Goal: Information Seeking & Learning: Learn about a topic

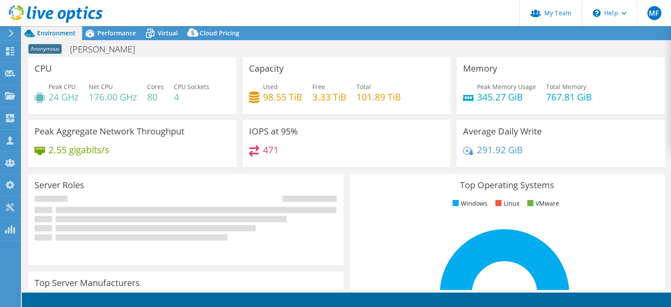
select select "USD"
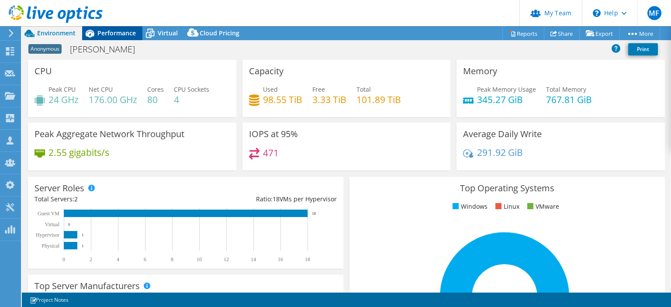
click at [127, 31] on span "Performance" at bounding box center [116, 33] width 38 height 8
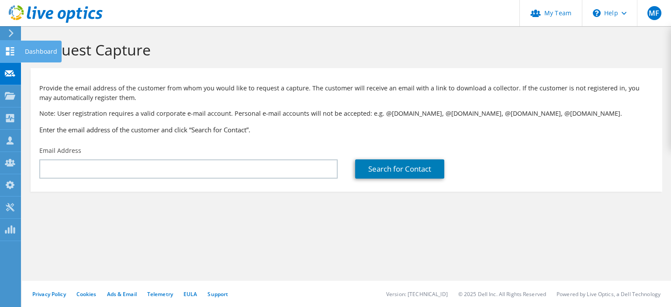
click at [6, 49] on use at bounding box center [10, 51] width 8 height 8
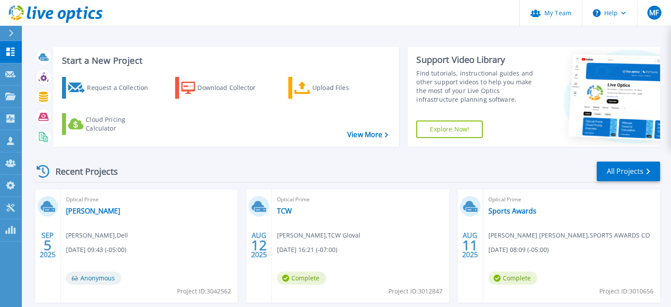
click at [84, 205] on div "Optical Prime ricondo Nathan Hurlbert , Dell 09/05/2025, 09:43 (-05:00) Anonymo…" at bounding box center [149, 246] width 177 height 113
click at [81, 210] on link "[PERSON_NAME]" at bounding box center [93, 211] width 54 height 9
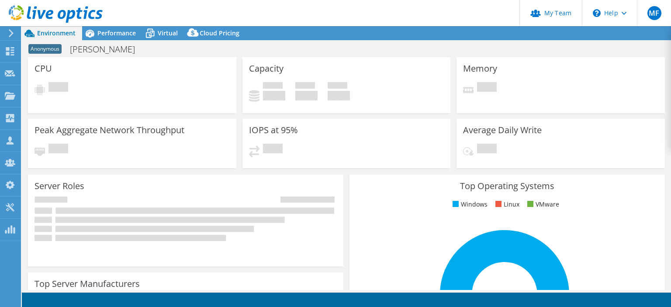
select select "USD"
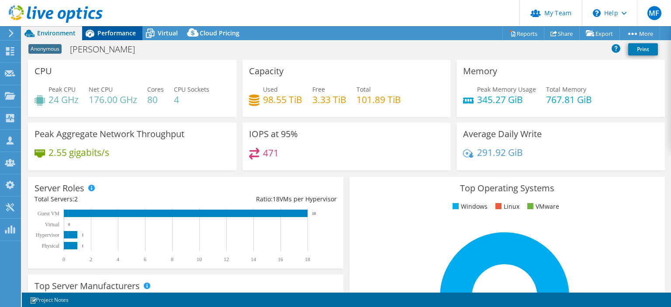
click at [117, 27] on div "Performance" at bounding box center [112, 33] width 60 height 14
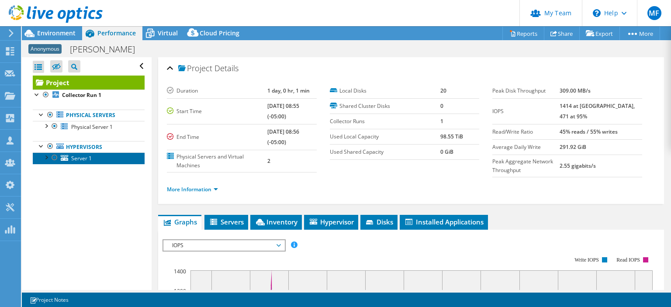
click at [87, 156] on span "Server 1" at bounding box center [81, 158] width 21 height 7
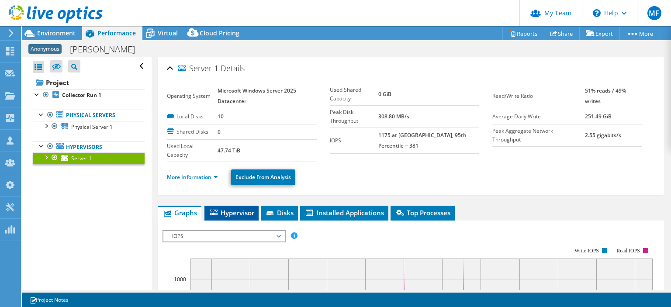
click at [233, 214] on span "Hypervisor" at bounding box center [231, 213] width 45 height 9
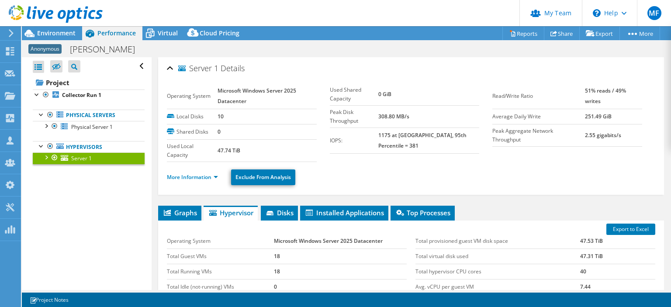
scroll to position [126, 0]
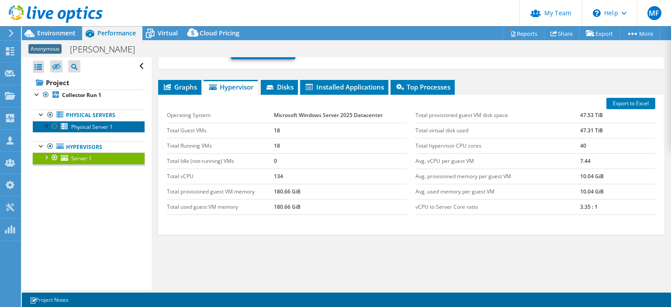
click at [91, 123] on link "Physical Server 1" at bounding box center [89, 126] width 112 height 11
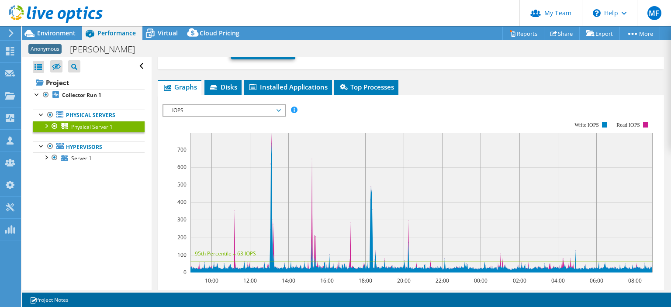
click at [233, 108] on span "IOPS" at bounding box center [224, 110] width 112 height 10
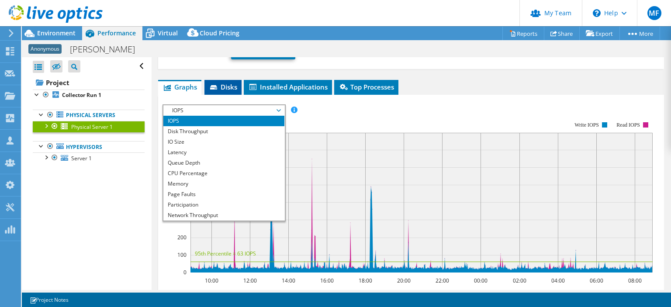
click at [232, 91] on li "Disks" at bounding box center [223, 87] width 37 height 15
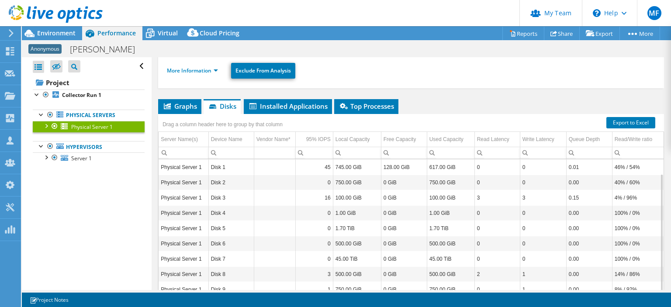
scroll to position [149, 0]
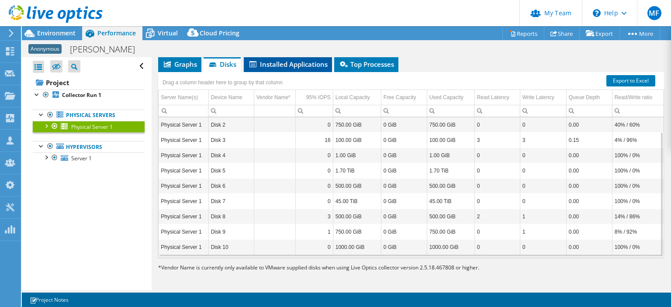
click at [293, 64] on span "Installed Applications" at bounding box center [288, 64] width 80 height 9
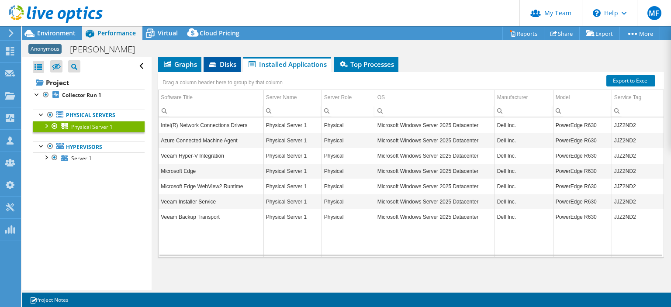
click at [223, 66] on span "Disks" at bounding box center [222, 64] width 28 height 9
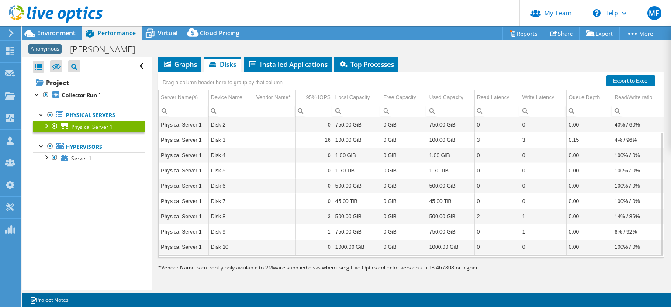
scroll to position [0, 0]
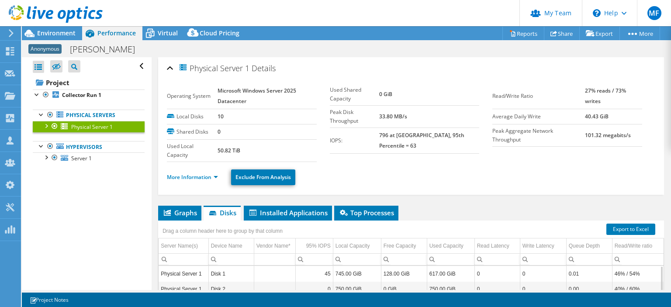
click at [179, 221] on div "Drag a column header here to group by that column" at bounding box center [222, 230] width 129 height 19
click at [181, 214] on span "Graphs" at bounding box center [180, 213] width 35 height 9
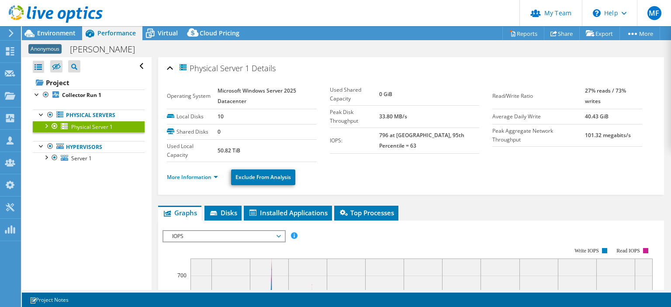
click at [181, 214] on span "Graphs" at bounding box center [180, 213] width 35 height 9
click at [226, 209] on span "Disks" at bounding box center [223, 213] width 28 height 9
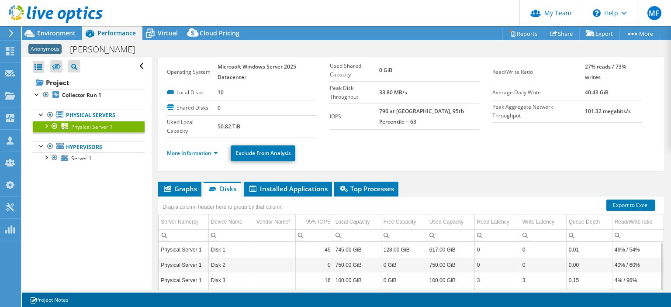
scroll to position [23, 0]
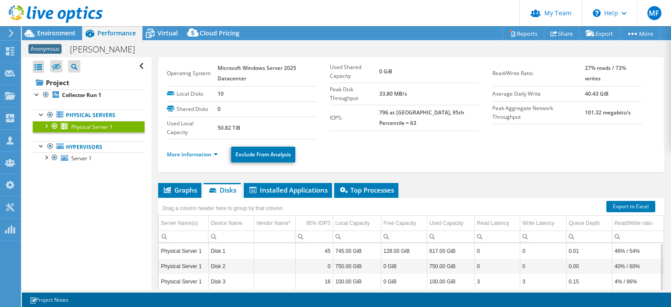
click at [183, 182] on div "Physical Server 1 Details Operating System Microsoft Windows Server 2025 Datace…" at bounding box center [411, 226] width 519 height 382
click at [181, 188] on span "Graphs" at bounding box center [180, 190] width 35 height 9
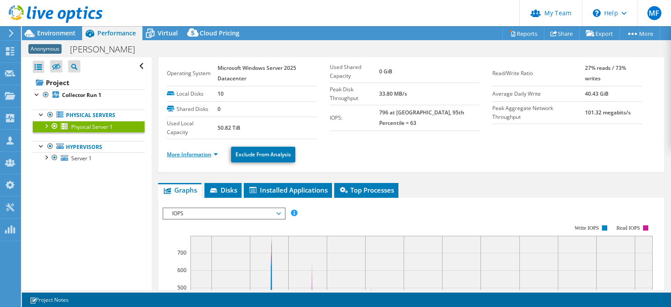
click at [188, 154] on link "More Information" at bounding box center [192, 154] width 51 height 7
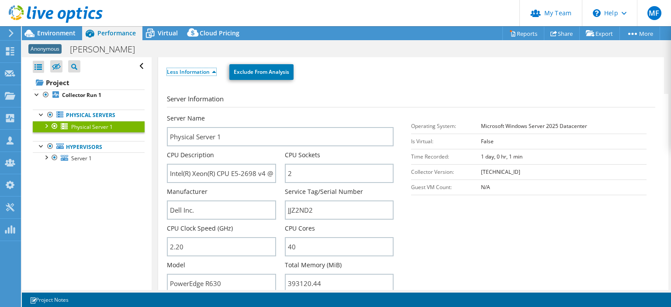
scroll to position [107, 0]
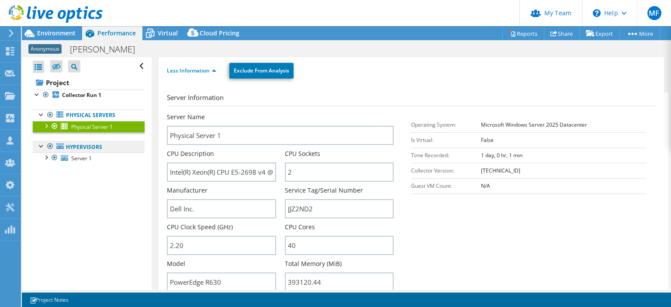
click at [79, 150] on link "Hypervisors" at bounding box center [89, 146] width 112 height 11
click at [80, 146] on link "Hypervisors" at bounding box center [89, 146] width 112 height 11
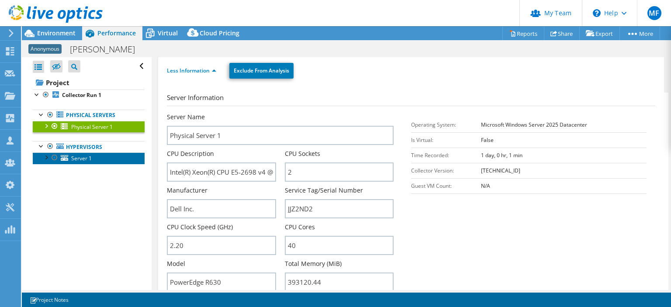
click at [81, 159] on span "Server 1" at bounding box center [81, 158] width 21 height 7
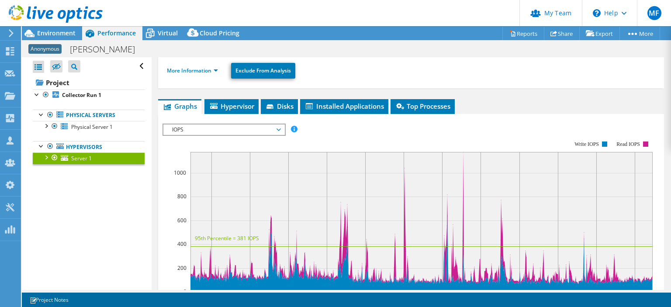
scroll to position [23, 0]
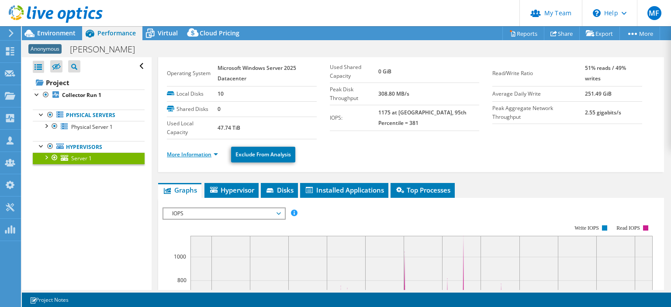
click at [186, 156] on link "More Information" at bounding box center [192, 154] width 51 height 7
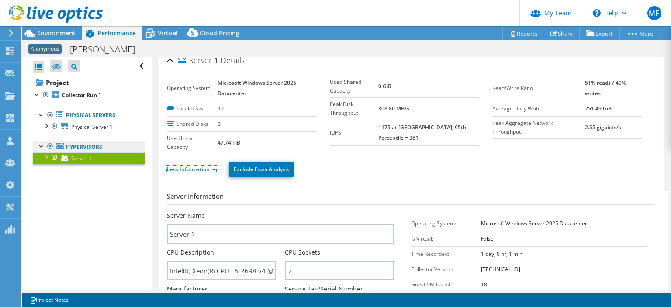
scroll to position [0, 0]
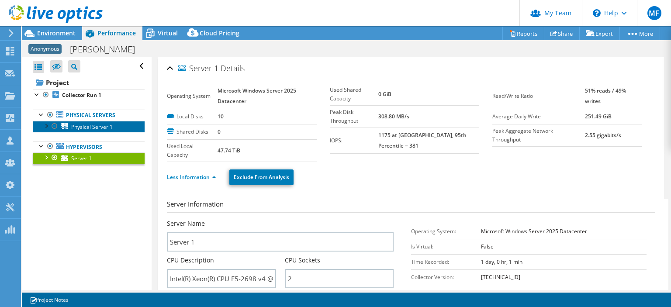
click at [84, 127] on span "Physical Server 1" at bounding box center [92, 126] width 42 height 7
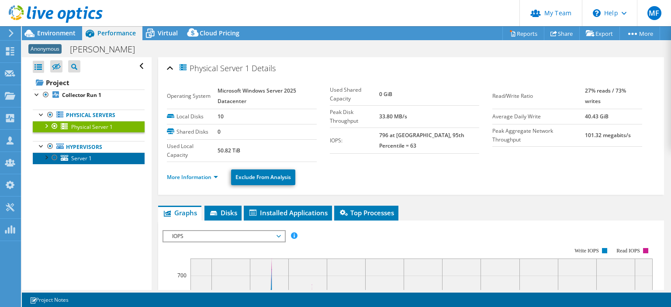
click at [91, 158] on span "Server 1" at bounding box center [81, 158] width 21 height 7
